Goal: Information Seeking & Learning: Find specific fact

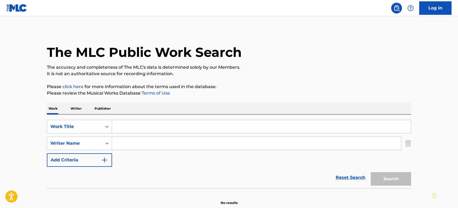
click at [149, 127] on input "Search Form" at bounding box center [261, 126] width 299 height 13
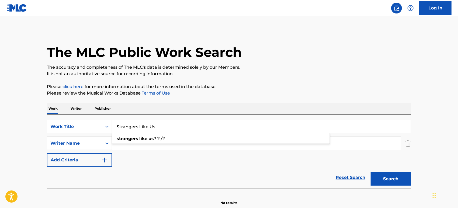
type input "Strangers Like Us"
click at [182, 135] on div "SearchWithCriteriaeeab6e8a-9ac5-4b71-9c75-f594f7038e9c Work Title Strangers Lik…" at bounding box center [229, 143] width 365 height 47
click at [125, 145] on input "Search Form" at bounding box center [256, 143] width 289 height 13
paste input "[PERSON_NAME]"
type input "[PERSON_NAME]"
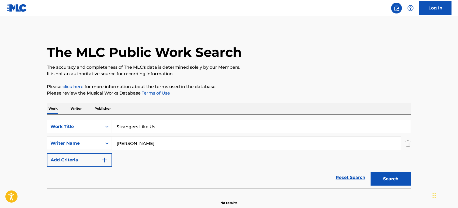
click at [77, 161] on button "Add Criteria" at bounding box center [79, 159] width 65 height 13
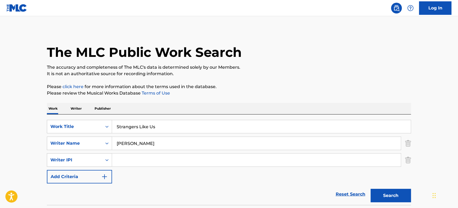
click at [410, 158] on img "Search Form" at bounding box center [409, 159] width 6 height 13
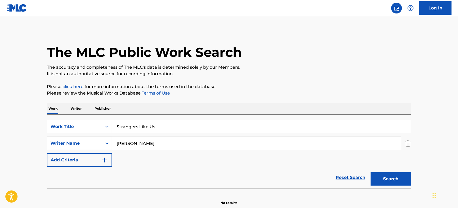
click at [395, 174] on button "Search" at bounding box center [391, 178] width 40 height 13
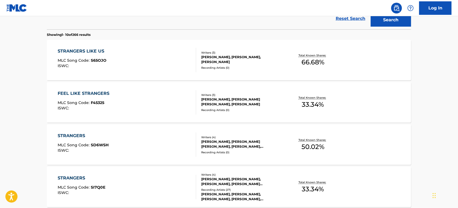
scroll to position [163, 0]
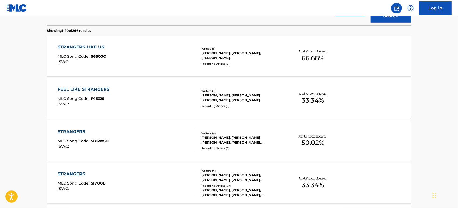
click at [119, 59] on div "STRANGERS LIKE US MLC Song Code : S65OJO ISWC :" at bounding box center [127, 56] width 139 height 24
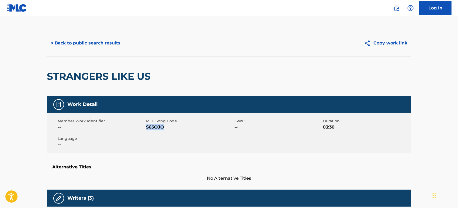
drag, startPoint x: 165, startPoint y: 130, endPoint x: 146, endPoint y: 128, distance: 19.2
click at [146, 128] on span "S65OJO" at bounding box center [189, 127] width 87 height 6
copy span "S65OJO"
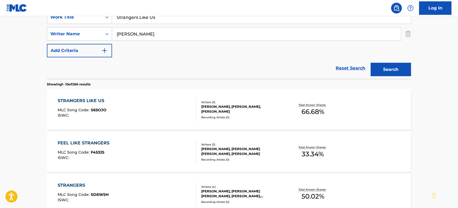
scroll to position [104, 0]
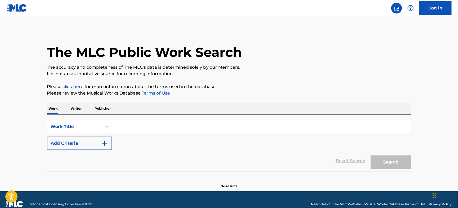
click at [127, 127] on input "Search Form" at bounding box center [261, 126] width 299 height 13
paste input "WAYS OVER YOU"
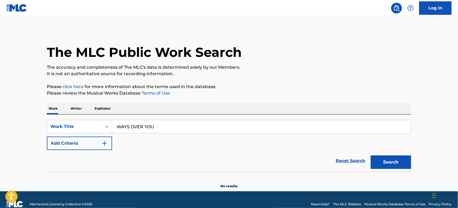
type input "WAYS OVER YOU"
click at [75, 142] on button "Add Criteria" at bounding box center [79, 143] width 65 height 13
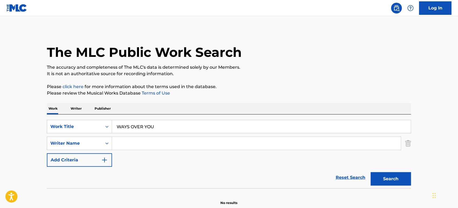
click at [164, 138] on input "Search Form" at bounding box center [256, 143] width 289 height 13
paste input "ROJAS"
type input "ROJAS"
click at [407, 180] on button "Search" at bounding box center [391, 178] width 40 height 13
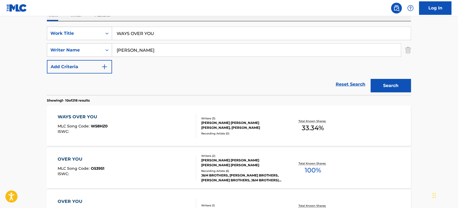
scroll to position [90, 0]
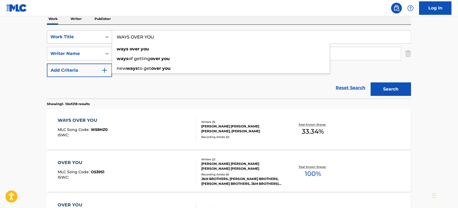
drag, startPoint x: 165, startPoint y: 37, endPoint x: 84, endPoint y: 33, distance: 81.8
click at [84, 33] on div "SearchWithCriteria11609e81-0722-414f-ba65-26b5b07e01ae Work Title WAYS OVER YOU…" at bounding box center [229, 36] width 365 height 13
paste input "Search Form"
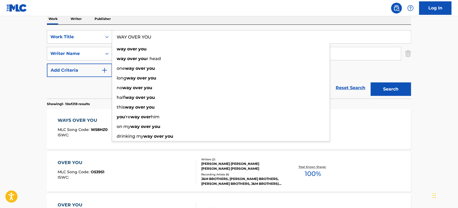
type input "WAY OVER YOU"
click at [390, 88] on button "Search" at bounding box center [391, 89] width 40 height 13
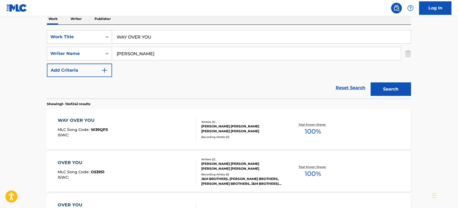
click at [162, 124] on div "WAY OVER YOU MLC Song Code : W39QP3 ISWC :" at bounding box center [127, 129] width 139 height 24
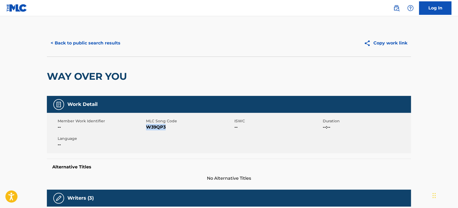
drag, startPoint x: 171, startPoint y: 127, endPoint x: 148, endPoint y: 127, distance: 23.5
click at [148, 127] on span "W39QP3" at bounding box center [189, 127] width 87 height 6
copy span "W39QP3"
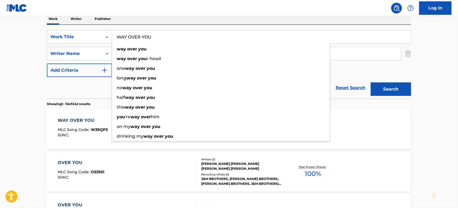
click at [126, 36] on input "WAY OVER YOU" at bounding box center [261, 36] width 299 height 13
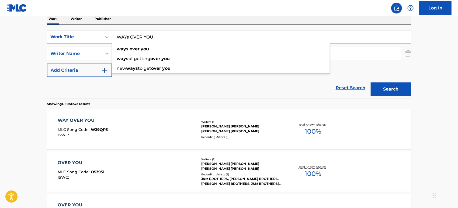
type input "WAYs OVER YOU"
click at [401, 86] on button "Search" at bounding box center [391, 89] width 40 height 13
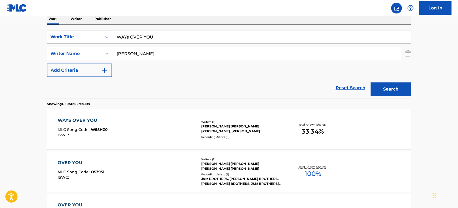
click at [139, 131] on div "WAYS OVER YOU MLC Song Code : W58HZ0 ISWC :" at bounding box center [127, 129] width 139 height 24
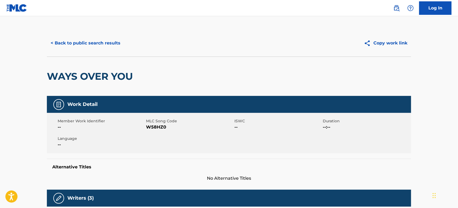
click at [150, 126] on span "W58HZ0" at bounding box center [189, 127] width 87 height 6
copy span "W58HZ0"
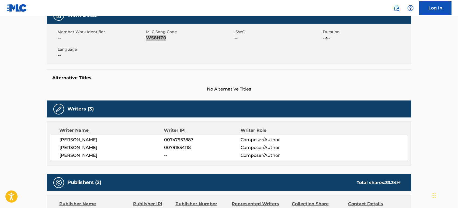
scroll to position [90, 0]
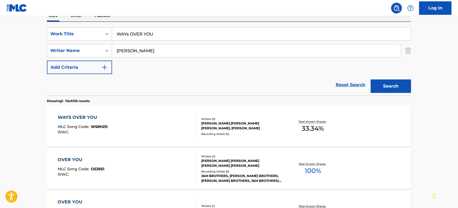
scroll to position [30, 0]
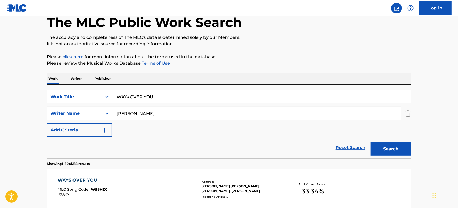
drag, startPoint x: 166, startPoint y: 97, endPoint x: 77, endPoint y: 97, distance: 89.0
click at [78, 97] on div "SearchWithCriteria11609e81-0722-414f-ba65-26b5b07e01ae Work Title WAYs OVER YOU" at bounding box center [229, 96] width 365 height 13
paste input "STAYING AT THE BAR"
type input "STAYING AT THE BAR"
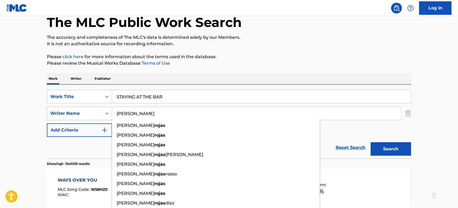
drag, startPoint x: 113, startPoint y: 112, endPoint x: 94, endPoint y: 113, distance: 19.2
click at [96, 113] on div "SearchWithCriteria56d23343-5278-47fa-9ab4-2465b751bc28 Writer Name ROJAS julio …" at bounding box center [229, 113] width 365 height 13
paste input "Griffin"
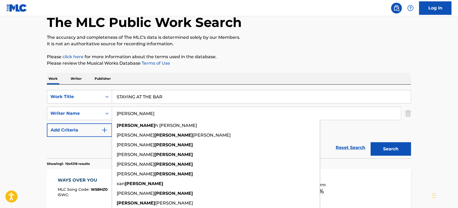
type input "Griffin"
click at [390, 148] on button "Search" at bounding box center [391, 148] width 40 height 13
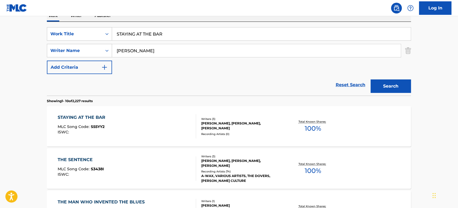
scroll to position [103, 0]
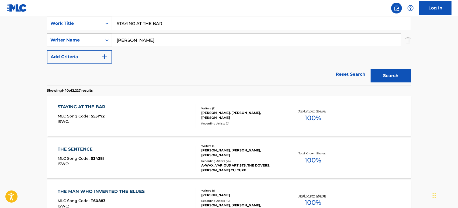
click at [158, 123] on div "STAYING AT THE BAR MLC Song Code : S55YY2 ISWC :" at bounding box center [127, 116] width 139 height 24
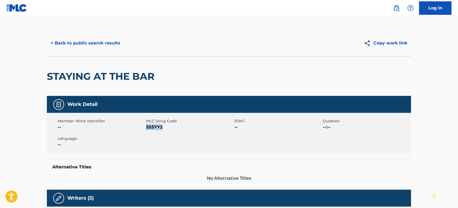
drag, startPoint x: 144, startPoint y: 126, endPoint x: 147, endPoint y: 126, distance: 2.7
click at [147, 126] on span "S55YY2" at bounding box center [189, 127] width 87 height 6
copy span "S55YY2"
